Goal: Task Accomplishment & Management: Complete application form

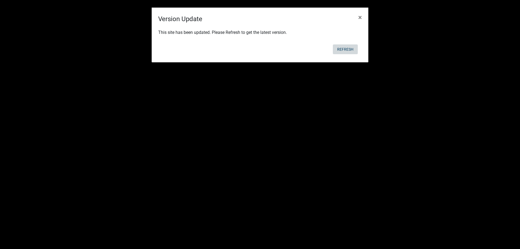
click at [344, 49] on button "Refresh" at bounding box center [345, 49] width 25 height 10
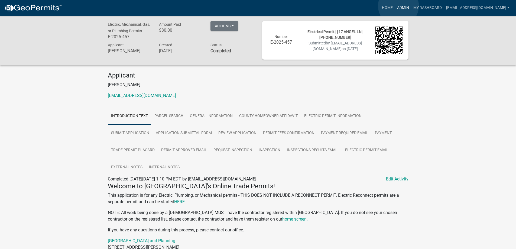
click at [398, 6] on link "Admin" at bounding box center [403, 8] width 16 height 10
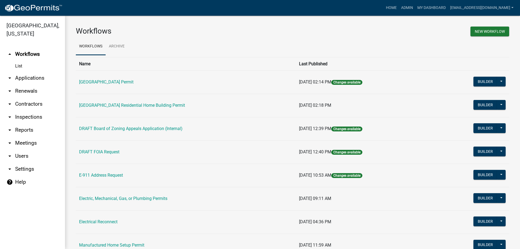
click at [24, 76] on link "arrow_drop_down Applications" at bounding box center [32, 77] width 65 height 13
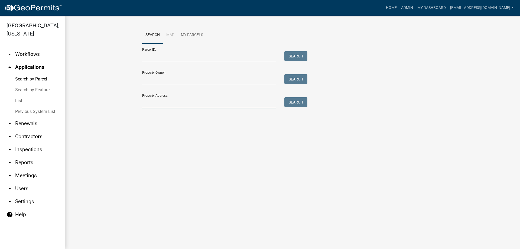
click at [183, 108] on input "Property Address:" at bounding box center [209, 102] width 134 height 11
type input "1024 torn"
click at [296, 98] on button "Search" at bounding box center [295, 102] width 23 height 10
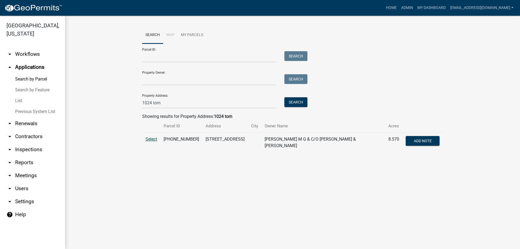
click at [150, 139] on span "Select" at bounding box center [151, 138] width 12 height 5
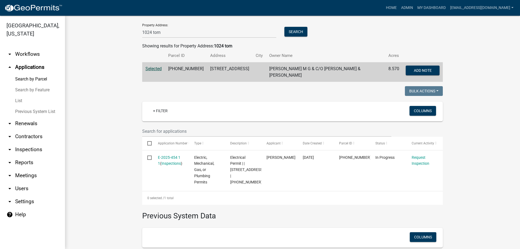
scroll to position [81, 0]
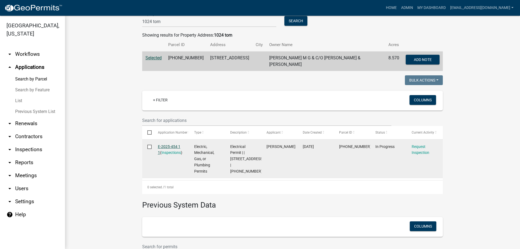
click at [165, 144] on link "E-2025-454 1 1" at bounding box center [169, 149] width 22 height 11
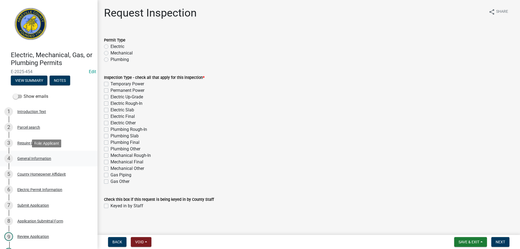
click at [31, 157] on div "General Information" at bounding box center [34, 158] width 34 height 4
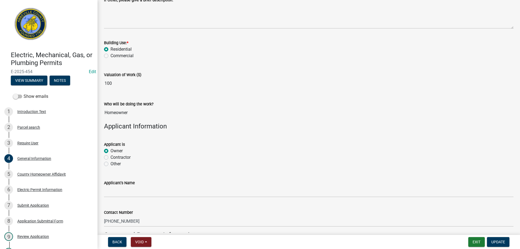
scroll to position [181, 0]
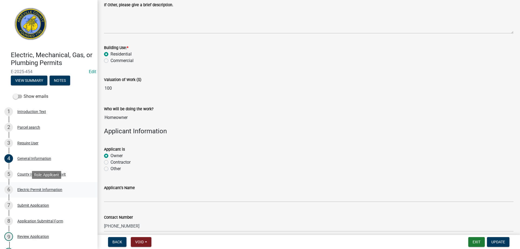
click at [36, 190] on div "Electric Permit Information" at bounding box center [39, 190] width 45 height 4
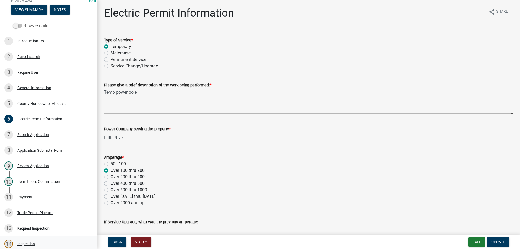
scroll to position [0, 0]
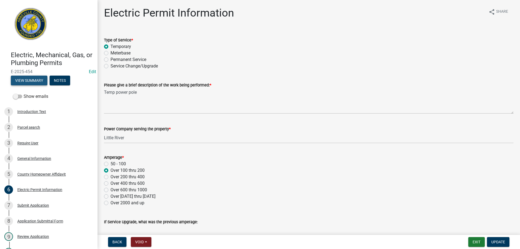
click at [27, 79] on button "View Summary" at bounding box center [29, 81] width 37 height 10
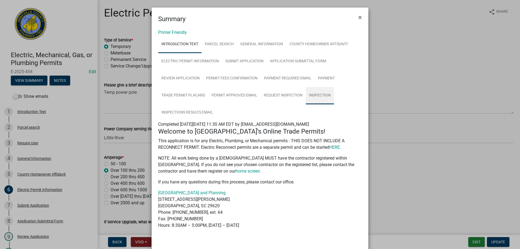
click at [319, 96] on link "Inspection" at bounding box center [320, 95] width 28 height 17
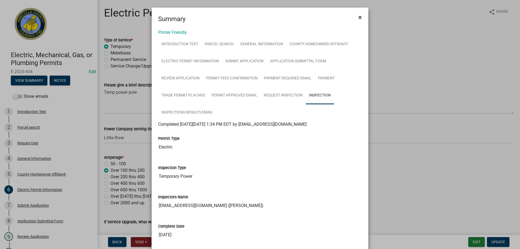
click at [358, 15] on span "×" at bounding box center [360, 18] width 4 height 8
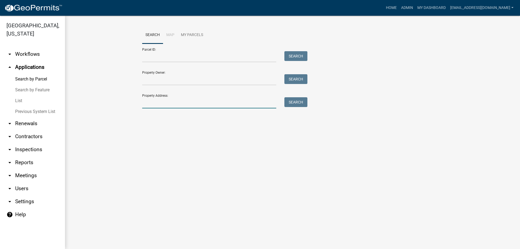
click at [178, 105] on input "Property Address:" at bounding box center [209, 102] width 134 height 11
type input "2784 hwy"
click at [301, 102] on button "Search" at bounding box center [295, 102] width 23 height 10
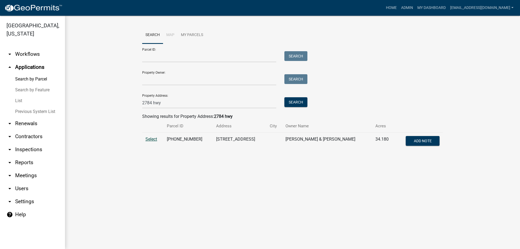
click at [146, 139] on span "Select" at bounding box center [151, 138] width 12 height 5
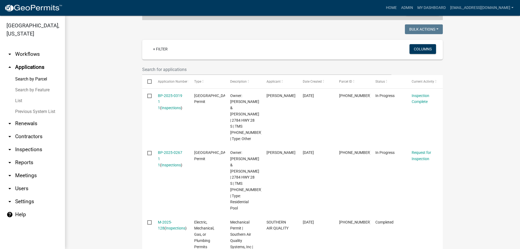
scroll to position [135, 0]
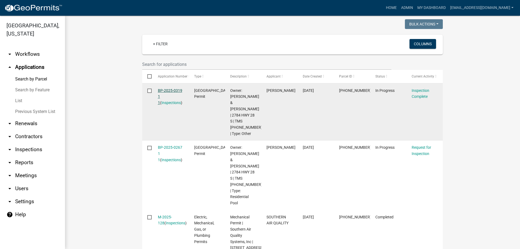
click at [161, 90] on link "BP-2025-0319 1 1" at bounding box center [170, 96] width 24 height 17
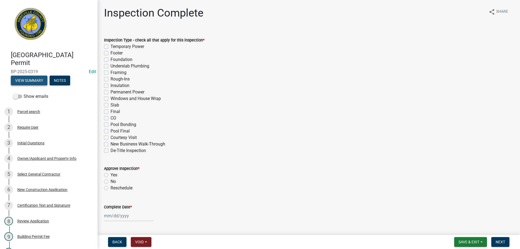
click at [31, 81] on button "View Summary" at bounding box center [29, 81] width 37 height 10
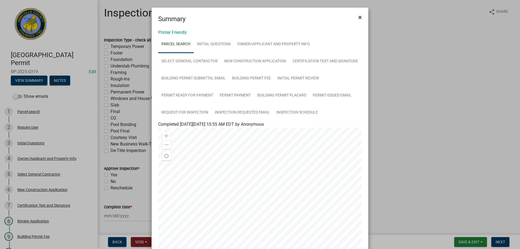
click at [358, 16] on span "×" at bounding box center [360, 18] width 4 height 8
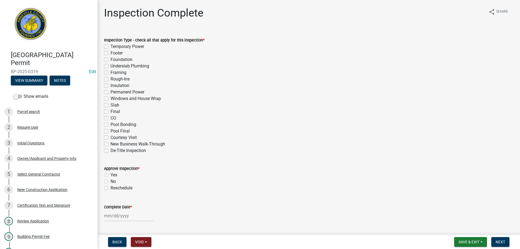
click at [110, 105] on label "Slab" at bounding box center [114, 105] width 9 height 6
click at [110, 105] on input "Slab" at bounding box center [112, 104] width 4 height 4
checkbox input "true"
checkbox input "false"
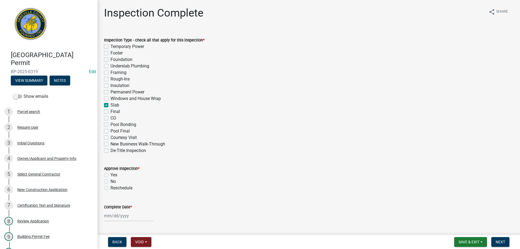
checkbox input "false"
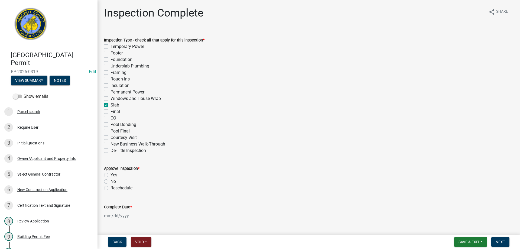
checkbox input "false"
checkbox input "true"
checkbox input "false"
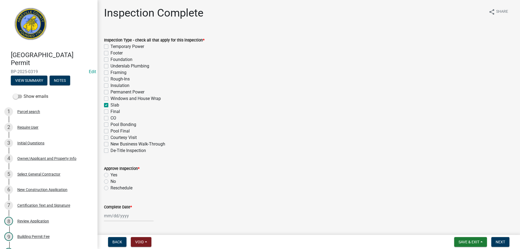
checkbox input "false"
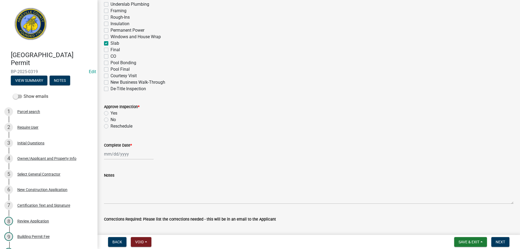
scroll to position [108, 0]
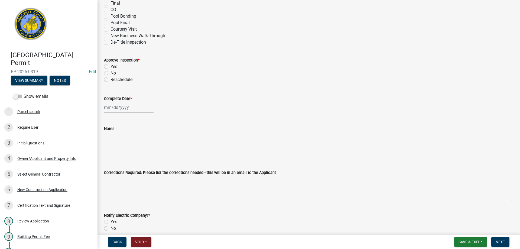
click at [110, 67] on label "Yes" at bounding box center [113, 66] width 7 height 6
click at [110, 67] on input "Yes" at bounding box center [112, 65] width 4 height 4
radio input "true"
select select "9"
select select "2025"
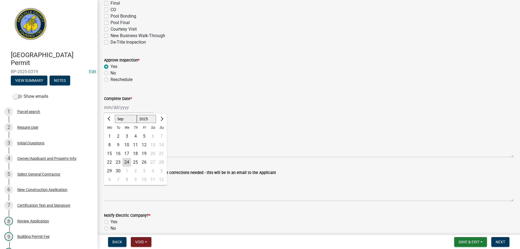
click at [118, 109] on div "Jan Feb Mar Apr May Jun Jul Aug Sep Oct Nov Dec 1525 1526 1527 1528 1529 1530 1…" at bounding box center [129, 107] width 50 height 11
click at [126, 161] on div "24" at bounding box center [126, 162] width 9 height 9
type input "09/24/2025"
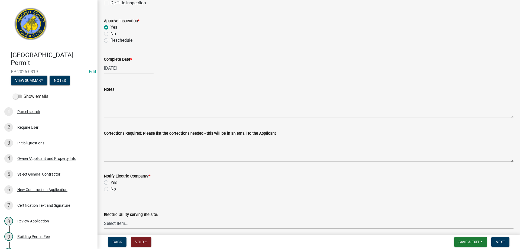
scroll to position [162, 0]
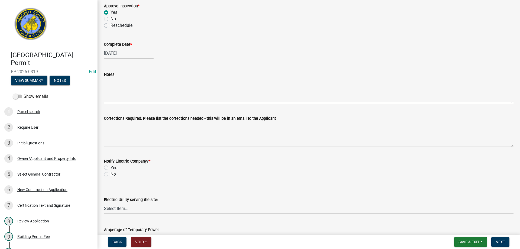
click at [130, 100] on textarea "Notes" at bounding box center [308, 90] width 409 height 25
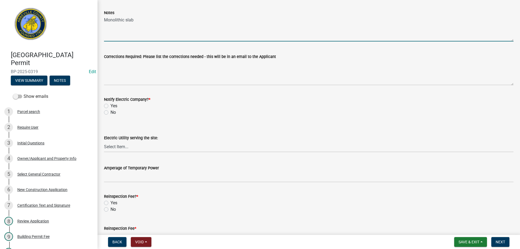
scroll to position [244, 0]
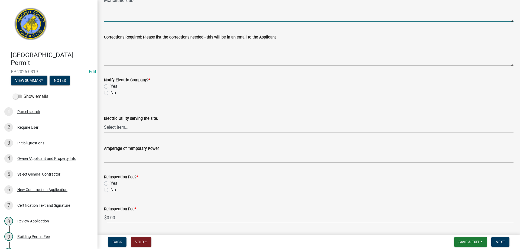
type textarea "Monolithic slab"
click at [110, 93] on label "No" at bounding box center [112, 93] width 5 height 6
click at [110, 93] on input "No" at bounding box center [112, 92] width 4 height 4
radio input "true"
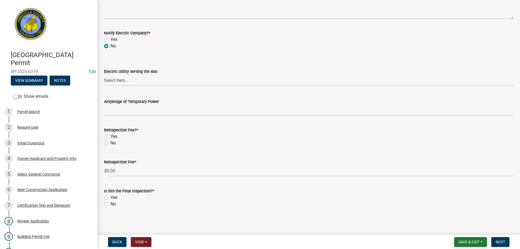
scroll to position [291, 0]
click at [110, 142] on label "No" at bounding box center [112, 142] width 5 height 6
click at [110, 142] on input "No" at bounding box center [112, 141] width 4 height 4
radio input "true"
drag, startPoint x: 106, startPoint y: 204, endPoint x: 151, endPoint y: 201, distance: 45.0
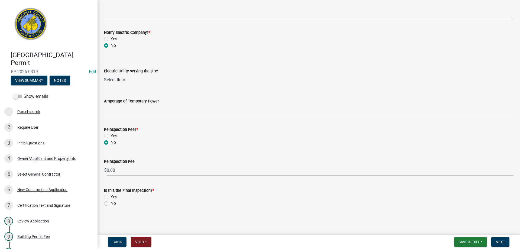
click at [110, 204] on label "No" at bounding box center [112, 203] width 5 height 6
click at [110, 204] on input "No" at bounding box center [112, 202] width 4 height 4
radio input "true"
click at [500, 240] on span "Next" at bounding box center [499, 242] width 9 height 4
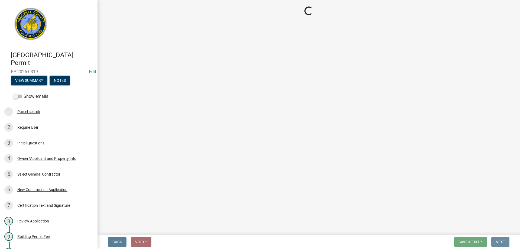
scroll to position [0, 0]
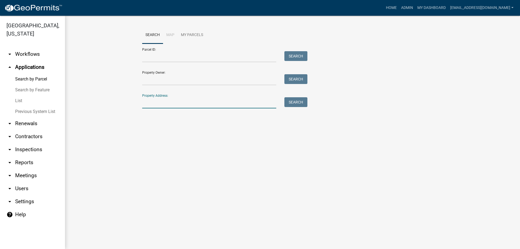
click at [180, 105] on input "Property Address:" at bounding box center [209, 102] width 134 height 11
click at [290, 100] on button "Search" at bounding box center [295, 102] width 23 height 10
click at [174, 102] on input "2010 hwy" at bounding box center [209, 102] width 134 height 11
type input "2"
click at [16, 100] on link "List" at bounding box center [32, 100] width 65 height 11
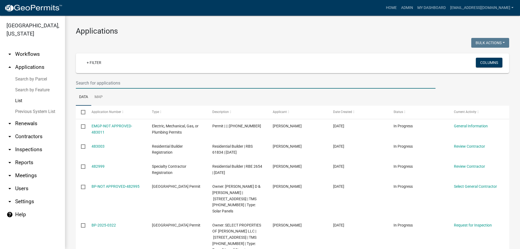
click at [101, 83] on input "text" at bounding box center [256, 82] width 360 height 11
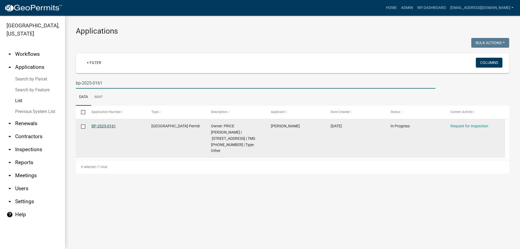
type input "bp-2025-0161"
click at [100, 125] on link "BP-2025-0161" at bounding box center [104, 126] width 24 height 4
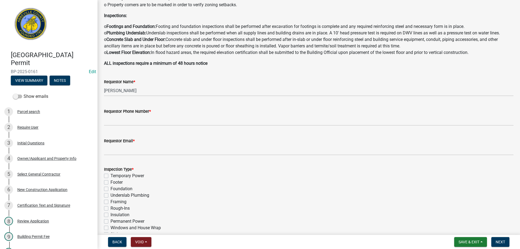
scroll to position [108, 0]
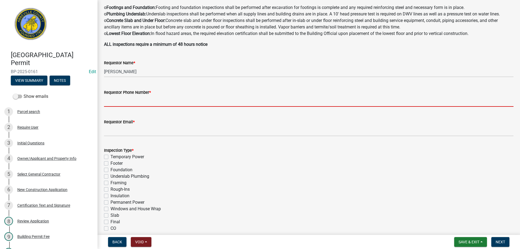
click at [123, 97] on input "Requestor Phone Number *" at bounding box center [308, 101] width 409 height 11
type input "8643789750"
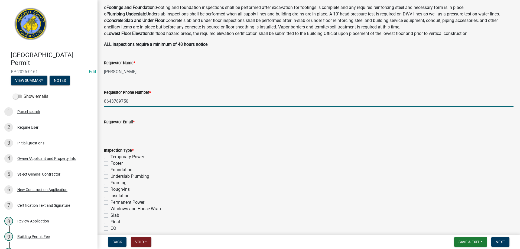
type input "aprice@abbevillecountysc.com"
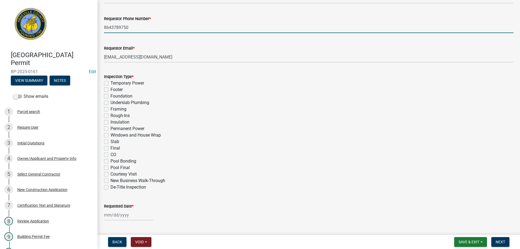
scroll to position [190, 0]
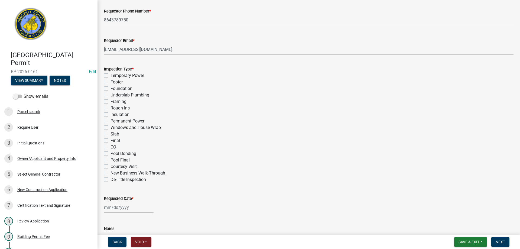
click at [110, 141] on label "Final" at bounding box center [114, 140] width 9 height 6
click at [110, 141] on input "Final" at bounding box center [112, 139] width 4 height 4
checkbox input "true"
checkbox input "false"
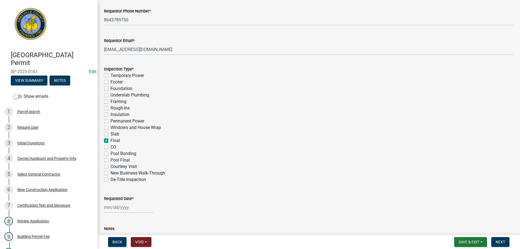
checkbox input "false"
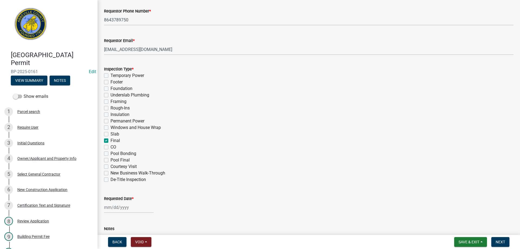
checkbox input "false"
checkbox input "true"
checkbox input "false"
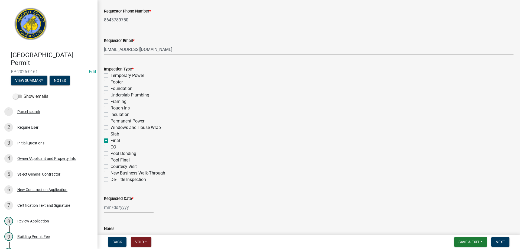
checkbox input "false"
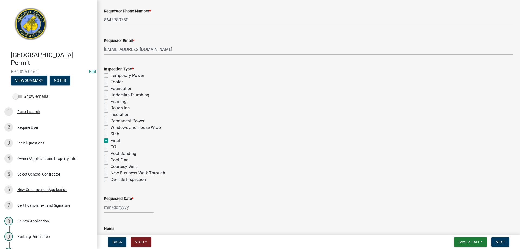
scroll to position [264, 0]
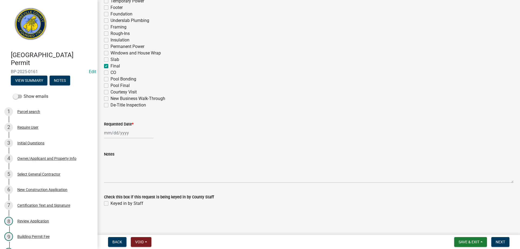
select select "9"
select select "2025"
click at [118, 133] on div "Jan Feb Mar Apr May Jun Jul Aug Sep Oct Nov Dec 1525 1526 1527 1528 1529 1530 1…" at bounding box center [129, 132] width 50 height 11
click at [127, 187] on div "24" at bounding box center [126, 187] width 9 height 9
type input "09/24/2025"
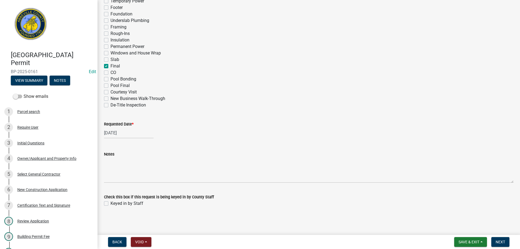
click at [110, 204] on label "Keyed in by Staff" at bounding box center [126, 203] width 33 height 6
click at [110, 204] on input "Keyed in by Staff" at bounding box center [112, 202] width 4 height 4
checkbox input "true"
click at [497, 240] on span "Next" at bounding box center [499, 242] width 9 height 4
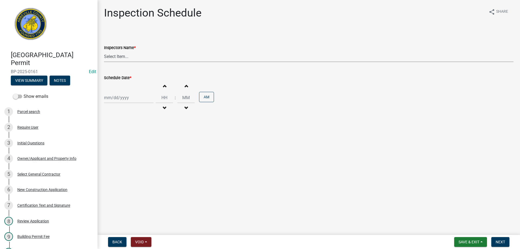
click at [122, 58] on select "Select Item... aprice@abbevillecountysc.com (Andrew M. Price) soshields@abbevil…" at bounding box center [308, 56] width 409 height 11
select select "896ec84b-7942-43b9-a78d-4f1554b7930c"
click at [104, 51] on select "Select Item... aprice@abbevillecountysc.com (Andrew M. Price) soshields@abbevil…" at bounding box center [308, 56] width 409 height 11
click at [119, 98] on div at bounding box center [129, 97] width 50 height 11
select select "9"
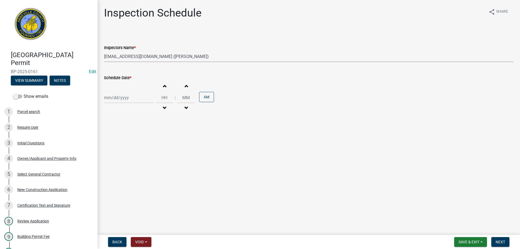
select select "2025"
click at [118, 152] on div "23" at bounding box center [118, 152] width 9 height 9
type input "09/23/2025"
click at [207, 95] on button "AM" at bounding box center [206, 97] width 15 height 10
type input "12"
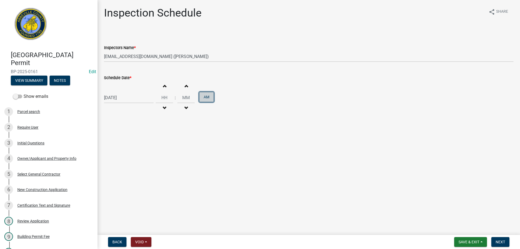
type input "00"
click at [500, 240] on span "Next" at bounding box center [499, 242] width 9 height 4
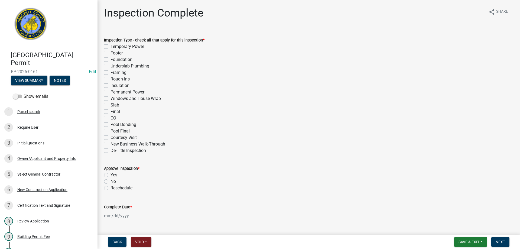
click at [110, 112] on label "Final" at bounding box center [114, 111] width 9 height 6
click at [110, 112] on input "Final" at bounding box center [112, 110] width 4 height 4
checkbox input "true"
checkbox input "false"
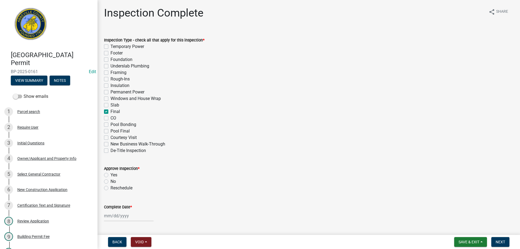
checkbox input "false"
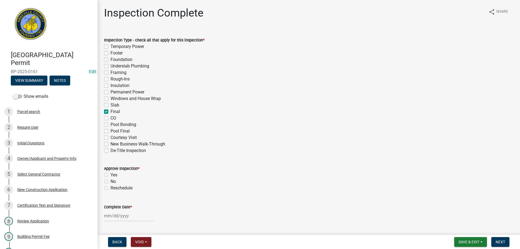
checkbox input "false"
checkbox input "true"
checkbox input "false"
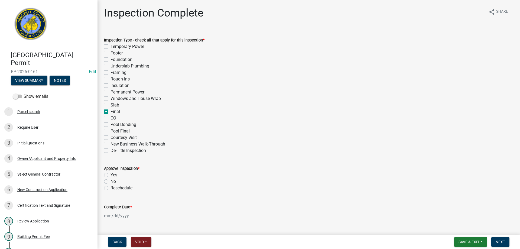
checkbox input "false"
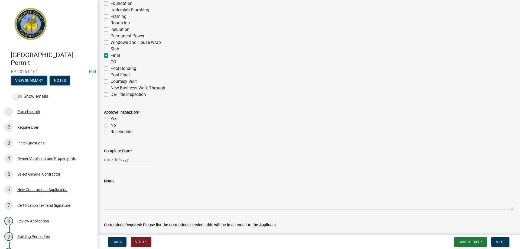
scroll to position [81, 0]
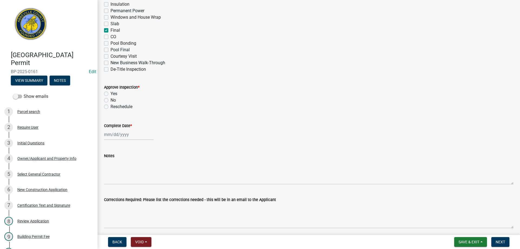
click at [110, 93] on label "Yes" at bounding box center [113, 93] width 7 height 6
click at [110, 93] on input "Yes" at bounding box center [112, 92] width 4 height 4
radio input "true"
click at [118, 135] on div at bounding box center [129, 134] width 50 height 11
select select "9"
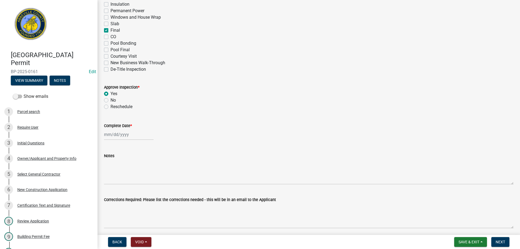
select select "2025"
click at [115, 188] on div "23" at bounding box center [118, 189] width 9 height 9
type input "09/23/2025"
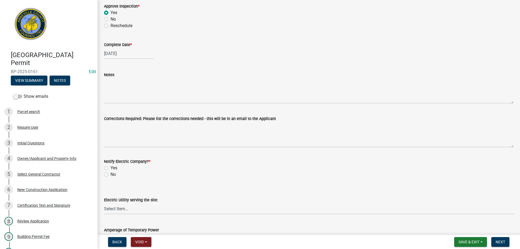
scroll to position [162, 0]
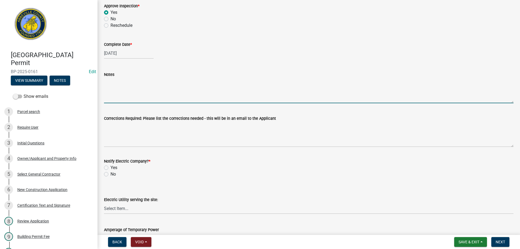
click at [114, 95] on textarea "Notes" at bounding box center [308, 90] width 409 height 25
type textarea "Cell tower upgrades. Final inspection approved"
click at [110, 175] on label "No" at bounding box center [112, 174] width 5 height 6
click at [110, 174] on input "No" at bounding box center [112, 173] width 4 height 4
radio input "true"
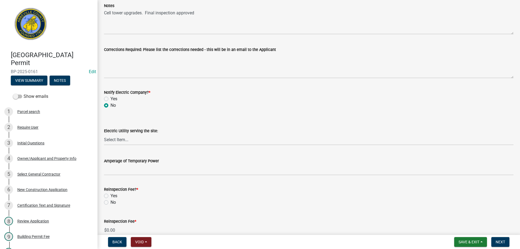
scroll to position [291, 0]
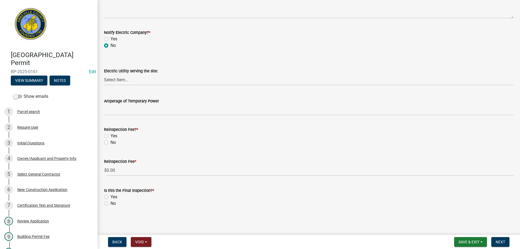
click at [110, 142] on label "No" at bounding box center [112, 142] width 5 height 6
click at [110, 142] on input "No" at bounding box center [112, 141] width 4 height 4
radio input "true"
click at [110, 196] on label "Yes" at bounding box center [113, 197] width 7 height 6
click at [110, 196] on input "Yes" at bounding box center [112, 196] width 4 height 4
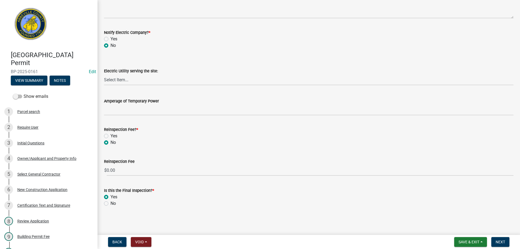
radio input "true"
click at [497, 241] on span "Next" at bounding box center [499, 242] width 9 height 4
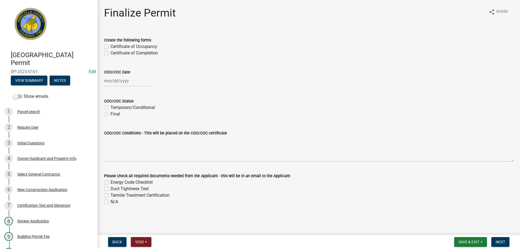
click at [110, 53] on label "Certificate of Completion" at bounding box center [133, 53] width 47 height 6
click at [110, 53] on input "Certificate of Completion" at bounding box center [112, 52] width 4 height 4
checkbox input "true"
checkbox input "false"
checkbox input "true"
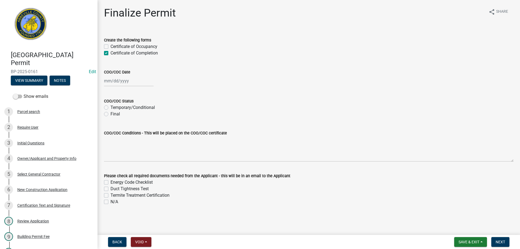
click at [121, 80] on div at bounding box center [129, 80] width 50 height 11
select select "9"
select select "2025"
click at [118, 136] on div "23" at bounding box center [118, 135] width 9 height 9
type input "09/23/2025"
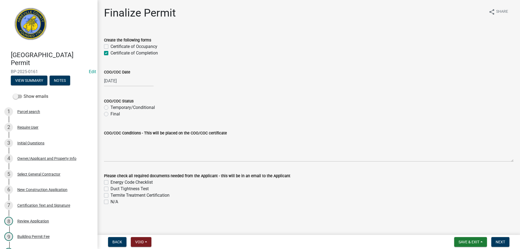
click at [110, 114] on label "Final" at bounding box center [114, 114] width 9 height 6
click at [110, 114] on input "Final" at bounding box center [112, 113] width 4 height 4
radio input "true"
click at [110, 202] on label "N/A" at bounding box center [114, 201] width 8 height 6
click at [110, 202] on input "N/A" at bounding box center [112, 200] width 4 height 4
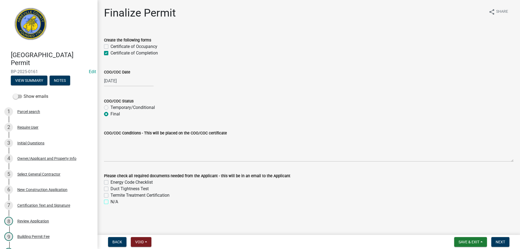
checkbox input "true"
checkbox input "false"
checkbox input "true"
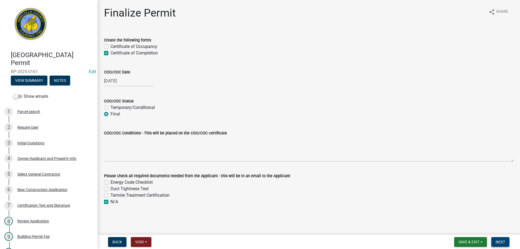
click at [500, 241] on span "Next" at bounding box center [499, 242] width 9 height 4
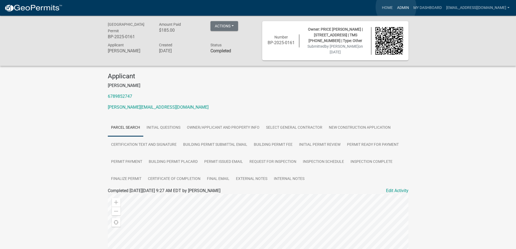
click at [396, 7] on link "Admin" at bounding box center [403, 8] width 16 height 10
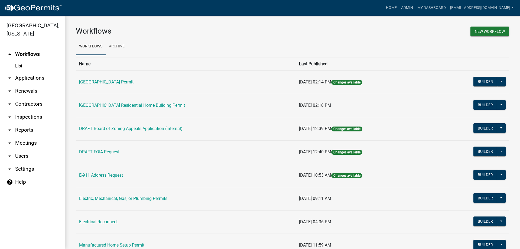
click at [34, 77] on link "arrow_drop_down Applications" at bounding box center [32, 77] width 65 height 13
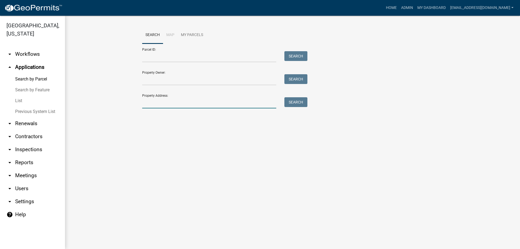
click at [167, 102] on input "Property Address:" at bounding box center [209, 102] width 134 height 11
type input "508 haigler"
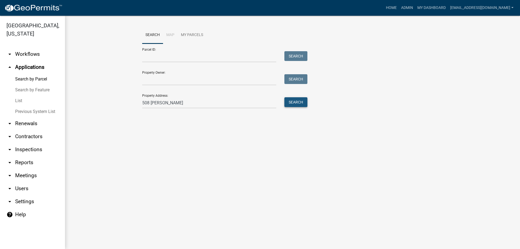
click at [296, 102] on button "Search" at bounding box center [295, 102] width 23 height 10
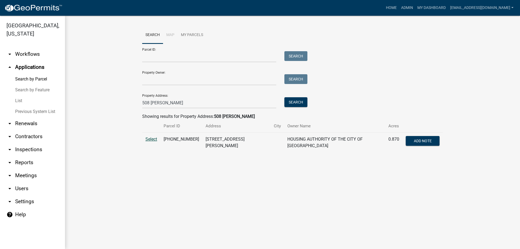
click at [149, 139] on span "Select" at bounding box center [151, 138] width 12 height 5
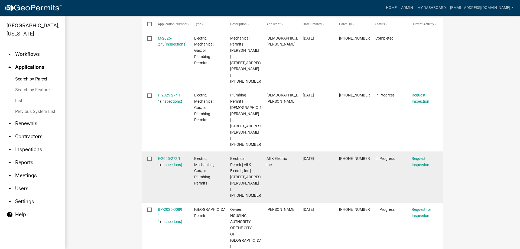
scroll to position [162, 0]
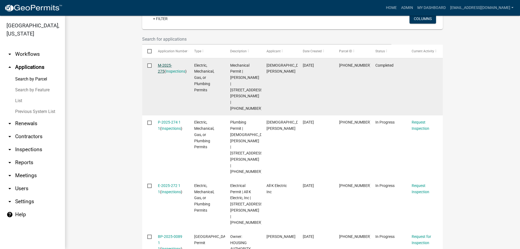
click at [170, 63] on link "M-2025-275" at bounding box center [165, 68] width 14 height 11
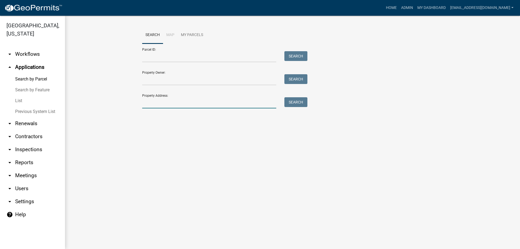
click at [188, 100] on input "Property Address:" at bounding box center [209, 102] width 134 height 11
type input "508 haigl"
click at [291, 104] on button "Search" at bounding box center [295, 102] width 23 height 10
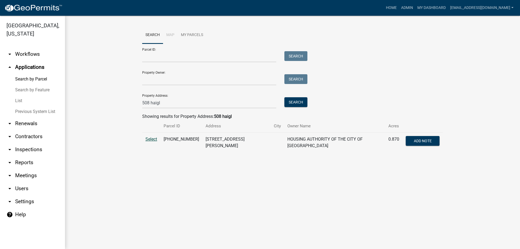
click at [152, 139] on span "Select" at bounding box center [151, 138] width 12 height 5
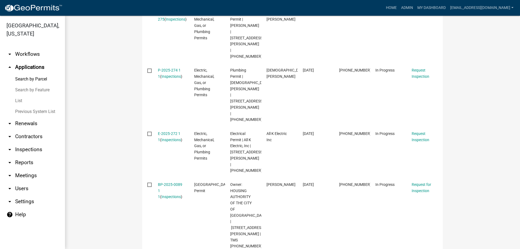
scroll to position [217, 0]
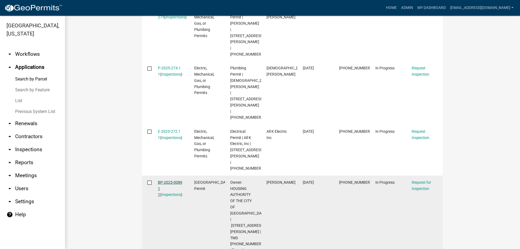
click at [167, 180] on link "BP-2025-0089 1 1" at bounding box center [170, 188] width 24 height 17
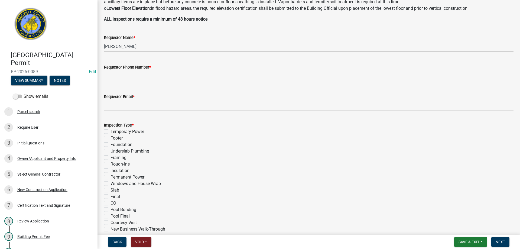
scroll to position [135, 0]
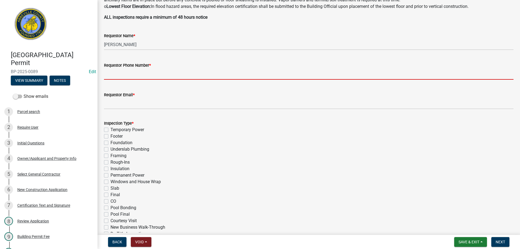
click at [126, 73] on input "Requestor Phone Number *" at bounding box center [308, 73] width 409 height 11
type input "8643789750"
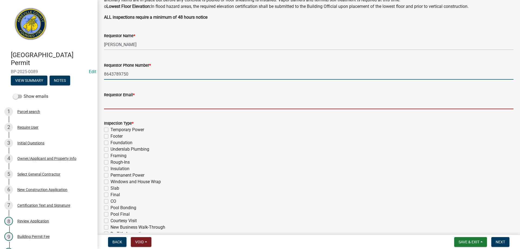
type input "aprice@abbevillecountysc.com"
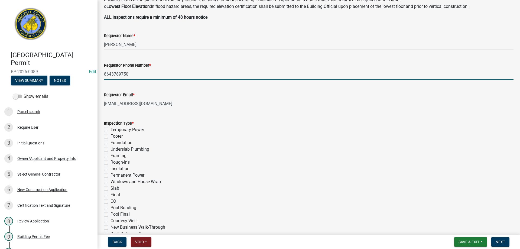
click at [110, 136] on label "Footer" at bounding box center [116, 136] width 12 height 6
click at [110, 136] on input "Footer" at bounding box center [112, 135] width 4 height 4
checkbox input "true"
checkbox input "false"
checkbox input "true"
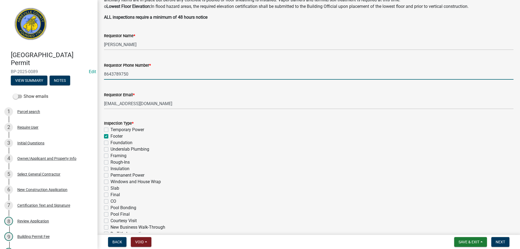
checkbox input "false"
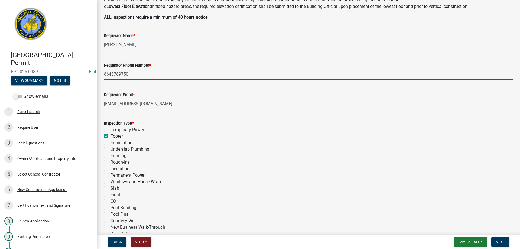
checkbox input "false"
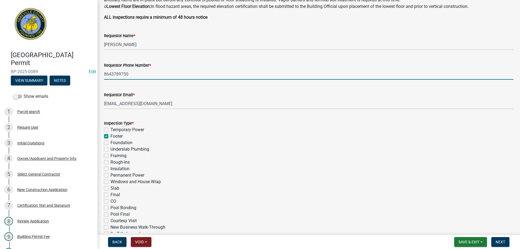
checkbox input "false"
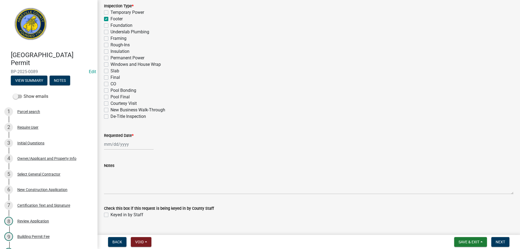
scroll to position [264, 0]
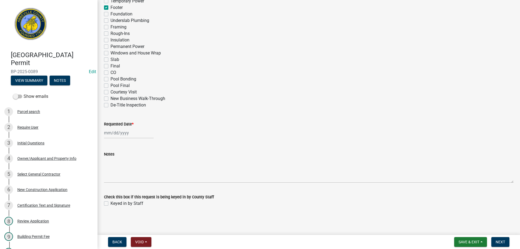
select select "9"
select select "2025"
click at [114, 133] on div "Jan Feb Mar Apr May Jun Jul Aug Sep Oct Nov Dec 1525 1526 1527 1528 1529 1530 1…" at bounding box center [129, 132] width 50 height 11
click at [119, 186] on div "23" at bounding box center [118, 187] width 9 height 9
type input "09/23/2025"
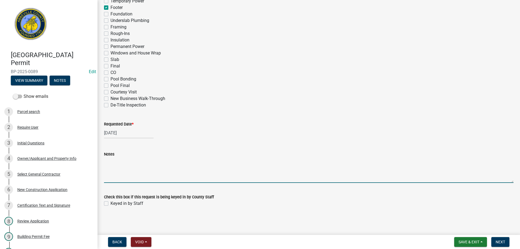
click at [136, 174] on textarea "Notes" at bounding box center [308, 169] width 409 height 25
type textarea "Footings for light pole bases"
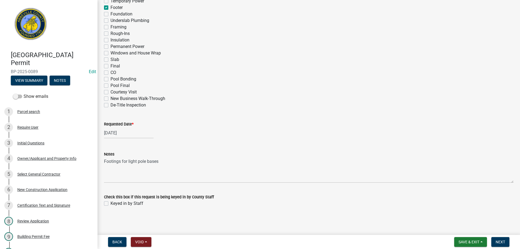
click at [110, 205] on label "Keyed in by Staff" at bounding box center [126, 203] width 33 height 6
click at [110, 204] on input "Keyed in by Staff" at bounding box center [112, 202] width 4 height 4
checkbox input "true"
click at [498, 241] on span "Next" at bounding box center [499, 242] width 9 height 4
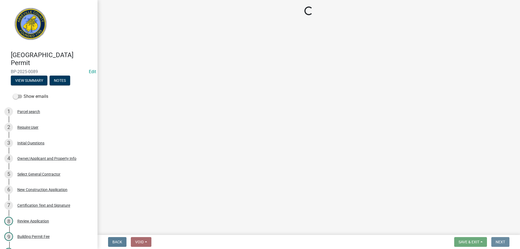
scroll to position [0, 0]
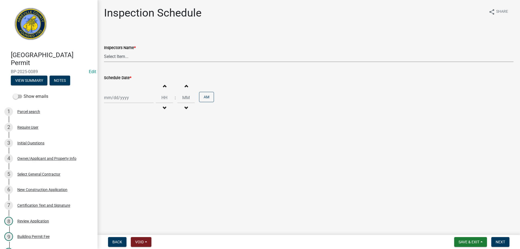
click at [119, 56] on select "Select Item... aprice@abbevillecountysc.com (Andrew M. Price) soshields@abbevil…" at bounding box center [308, 56] width 409 height 11
select select "896ec84b-7942-43b9-a78d-4f1554b7930c"
click at [104, 51] on select "Select Item... aprice@abbevillecountysc.com (Andrew M. Price) soshields@abbevil…" at bounding box center [308, 56] width 409 height 11
click at [126, 97] on div at bounding box center [129, 97] width 50 height 11
select select "9"
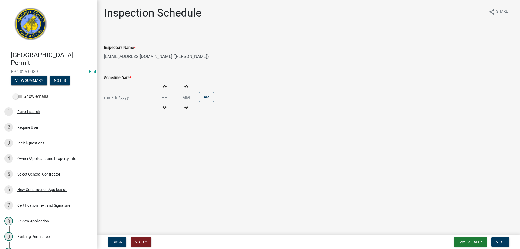
select select "2025"
click at [117, 152] on div "23" at bounding box center [118, 152] width 9 height 9
type input "09/23/2025"
click at [497, 240] on span "Next" at bounding box center [499, 242] width 9 height 4
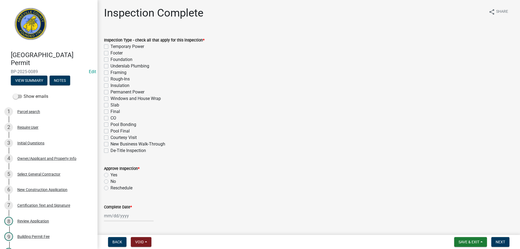
click at [110, 53] on label "Footer" at bounding box center [116, 53] width 12 height 6
click at [110, 53] on input "Footer" at bounding box center [112, 52] width 4 height 4
checkbox input "true"
checkbox input "false"
checkbox input "true"
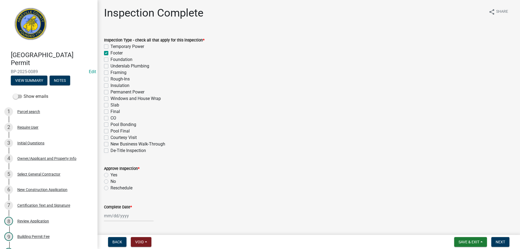
checkbox input "false"
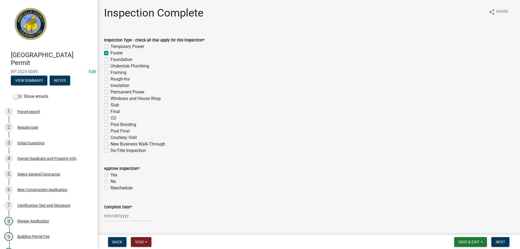
checkbox input "false"
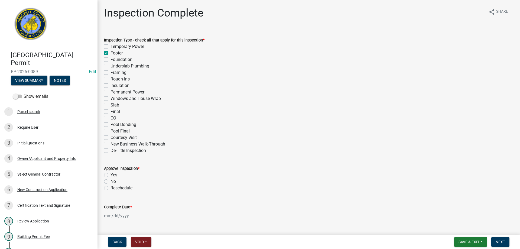
checkbox input "false"
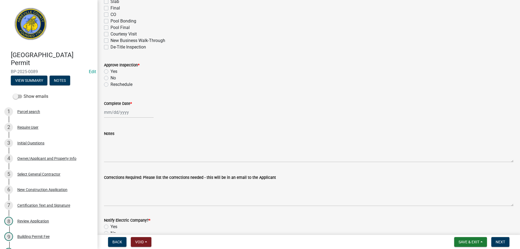
scroll to position [108, 0]
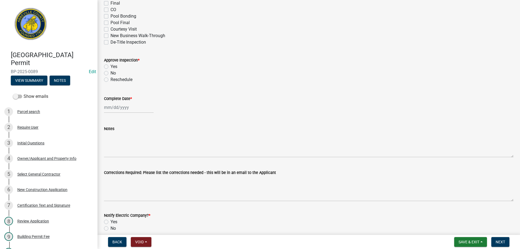
click at [110, 65] on label "Yes" at bounding box center [113, 66] width 7 height 6
click at [110, 65] on input "Yes" at bounding box center [112, 65] width 4 height 4
radio input "true"
select select "9"
select select "2025"
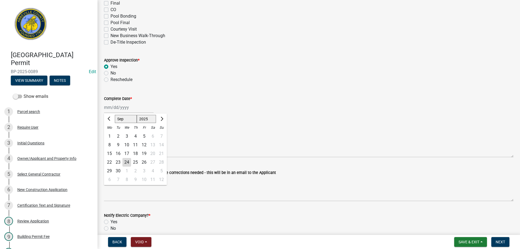
click at [118, 105] on div "Jan Feb Mar Apr May Jun Jul Aug Sep Oct Nov Dec 1525 1526 1527 1528 1529 1530 1…" at bounding box center [129, 107] width 50 height 11
click at [119, 160] on div "23" at bounding box center [118, 162] width 9 height 9
type input "09/23/2025"
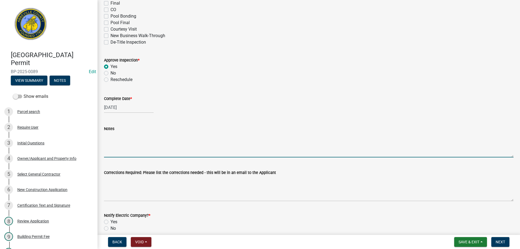
drag, startPoint x: 126, startPoint y: 152, endPoint x: 262, endPoint y: 64, distance: 161.8
click at [128, 151] on textarea "Notes" at bounding box center [308, 144] width 409 height 25
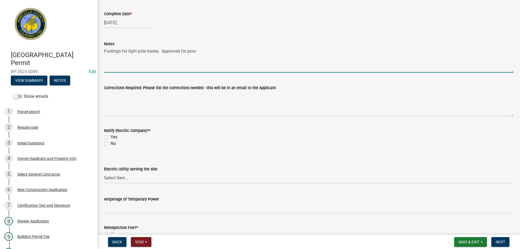
scroll to position [244, 0]
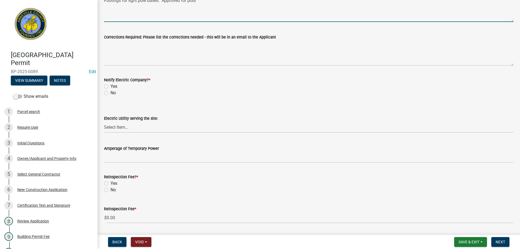
type textarea "Footings for light pole bases. Approved for pour"
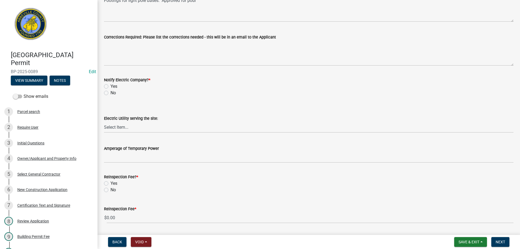
click at [110, 93] on label "No" at bounding box center [112, 93] width 5 height 6
click at [110, 93] on input "No" at bounding box center [112, 92] width 4 height 4
radio input "true"
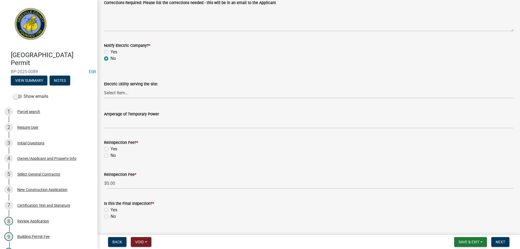
scroll to position [291, 0]
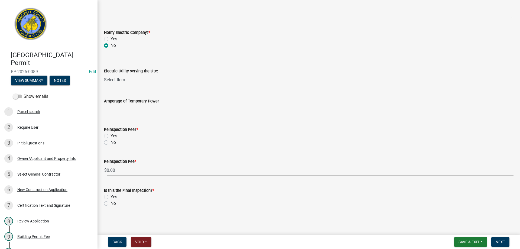
click at [110, 143] on label "No" at bounding box center [112, 142] width 5 height 6
click at [110, 143] on input "No" at bounding box center [112, 141] width 4 height 4
radio input "true"
click at [110, 203] on label "No" at bounding box center [112, 203] width 5 height 6
click at [110, 203] on input "No" at bounding box center [112, 202] width 4 height 4
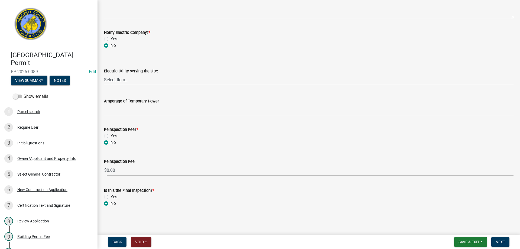
radio input "true"
click at [496, 242] on span "Next" at bounding box center [499, 242] width 9 height 4
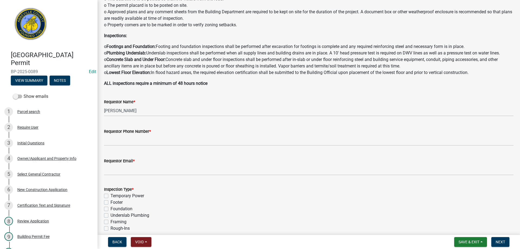
scroll to position [0, 0]
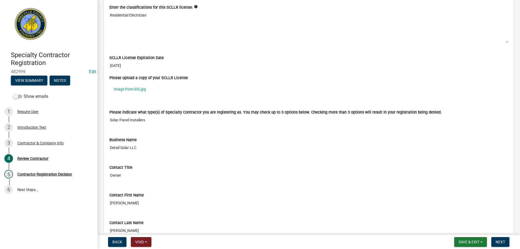
scroll to position [238, 0]
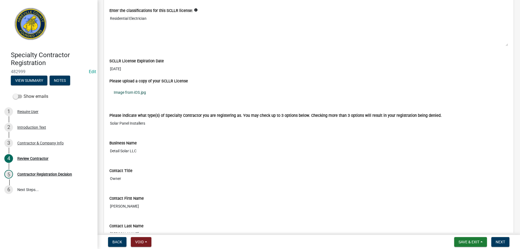
click at [133, 92] on link "Image from iOS.jpg" at bounding box center [308, 92] width 399 height 12
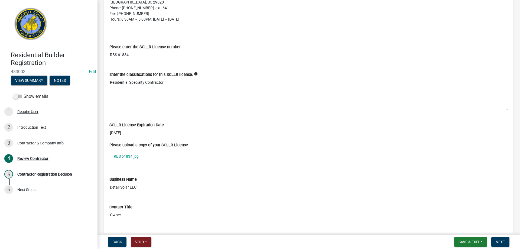
scroll to position [190, 0]
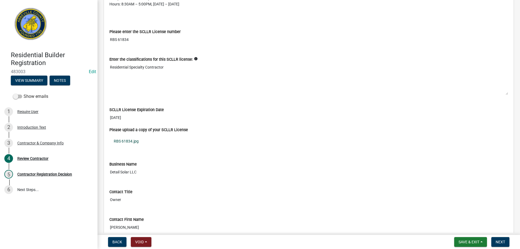
click at [122, 141] on link "RBS 61834.jpg" at bounding box center [308, 141] width 399 height 12
